Goal: Check status: Check status

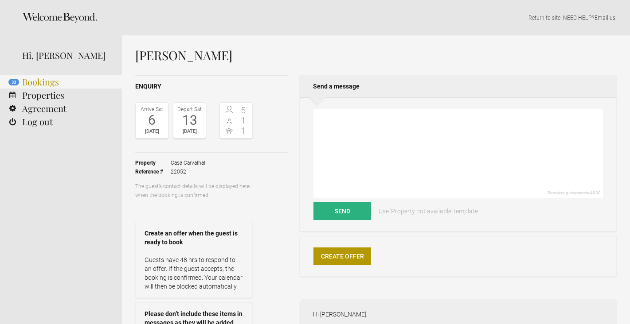
click at [44, 82] on link "33 Bookings" at bounding box center [61, 81] width 122 height 13
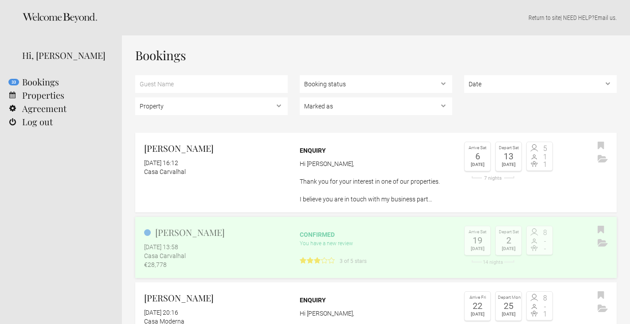
click at [245, 251] on div "9 August 2025 at 13:58" at bounding box center [216, 247] width 144 height 9
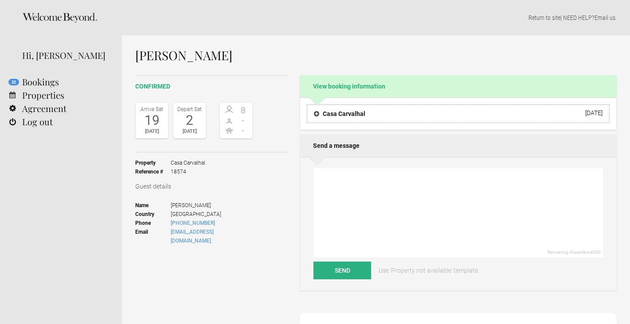
click at [324, 115] on h4 "Casa Carvalhal" at bounding box center [339, 113] width 51 height 9
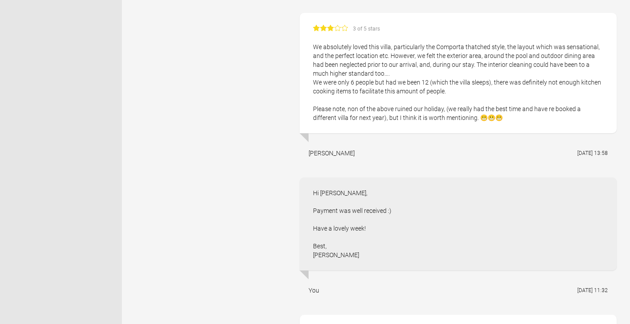
scroll to position [425, 0]
